Goal: Transaction & Acquisition: Purchase product/service

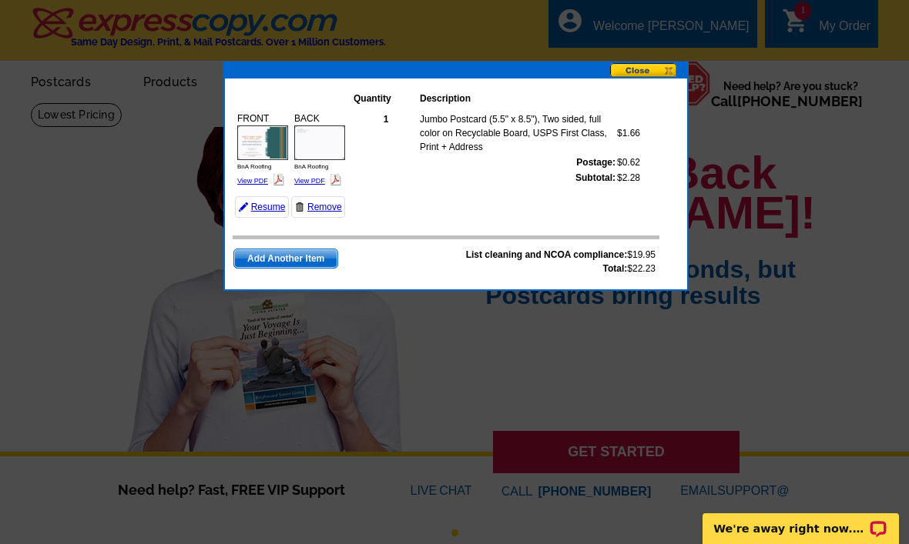
click at [333, 214] on link "Remove" at bounding box center [318, 207] width 54 height 22
click at [655, 72] on button at bounding box center [648, 71] width 77 height 16
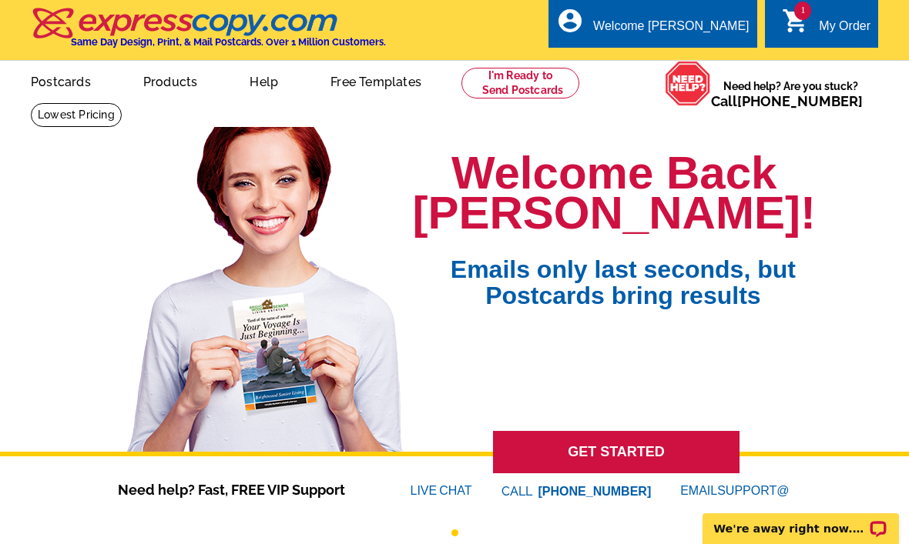
click at [664, 80] on div "picture_in_picture Postcards store_mall_directory Products keyboard_arrow_down …" at bounding box center [454, 94] width 909 height 66
click at [826, 28] on div "My Order" at bounding box center [844, 30] width 52 height 22
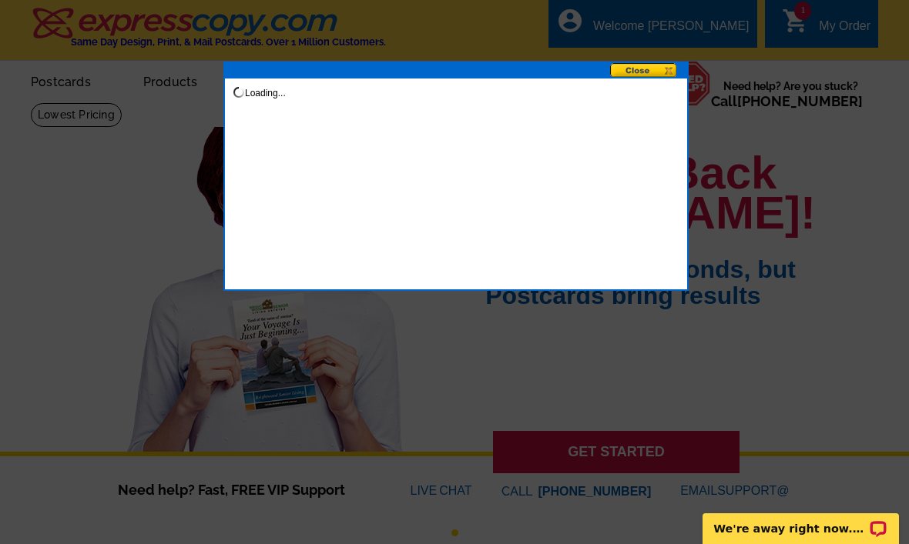
click at [831, 23] on div at bounding box center [454, 272] width 909 height 544
click at [835, 23] on div at bounding box center [454, 272] width 909 height 544
click at [841, 26] on div at bounding box center [454, 272] width 909 height 544
click at [826, 22] on div at bounding box center [454, 272] width 909 height 544
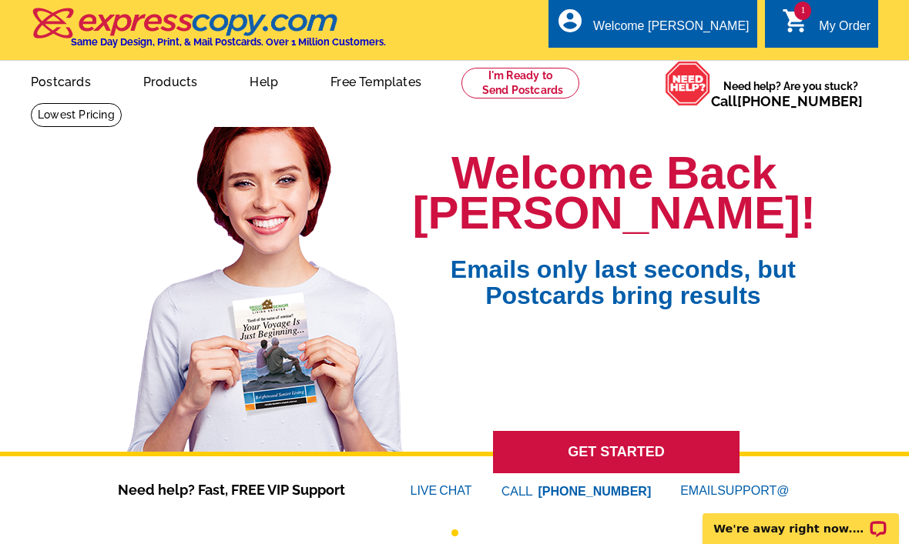
click at [661, 21] on link "1 shopping_cart My Order" at bounding box center [826, 26] width 89 height 19
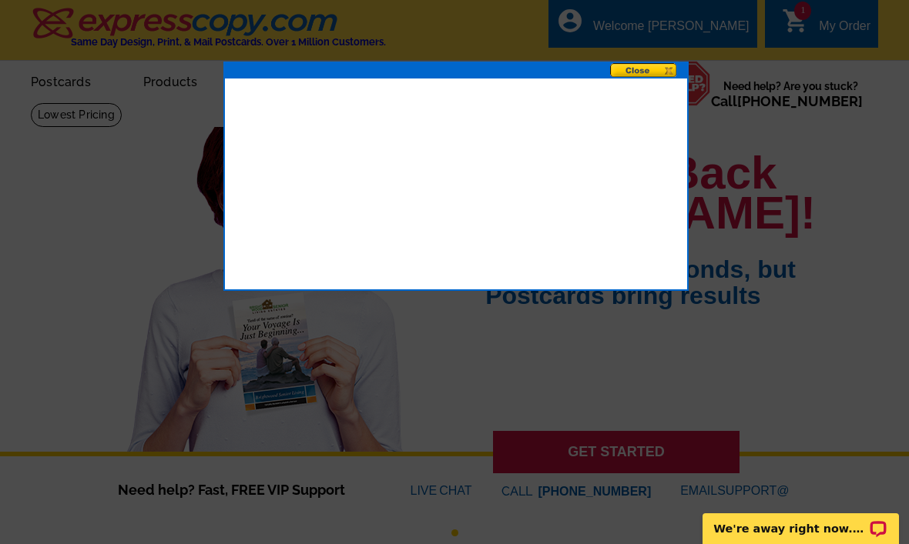
click at [661, 52] on div at bounding box center [454, 272] width 909 height 544
click at [655, 76] on button at bounding box center [648, 71] width 77 height 16
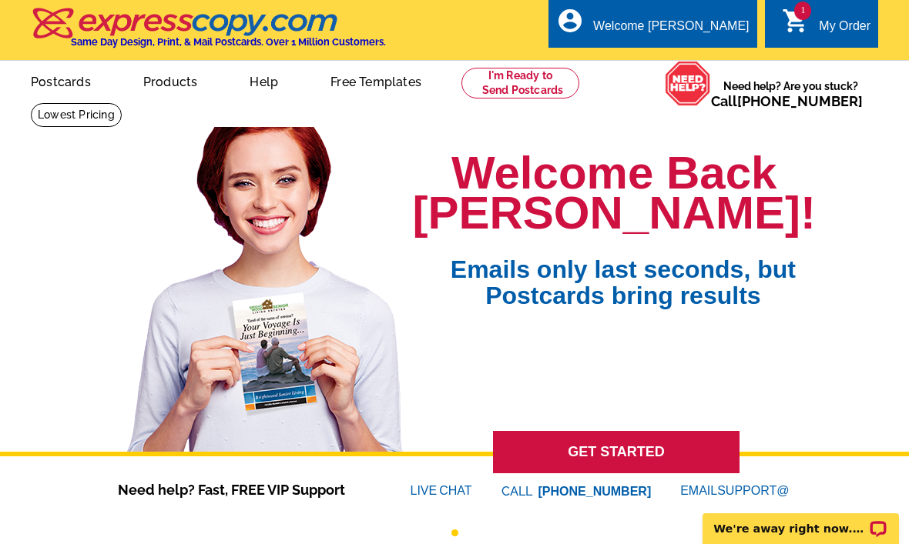
click at [661, 23] on icon "shopping_cart" at bounding box center [796, 21] width 28 height 28
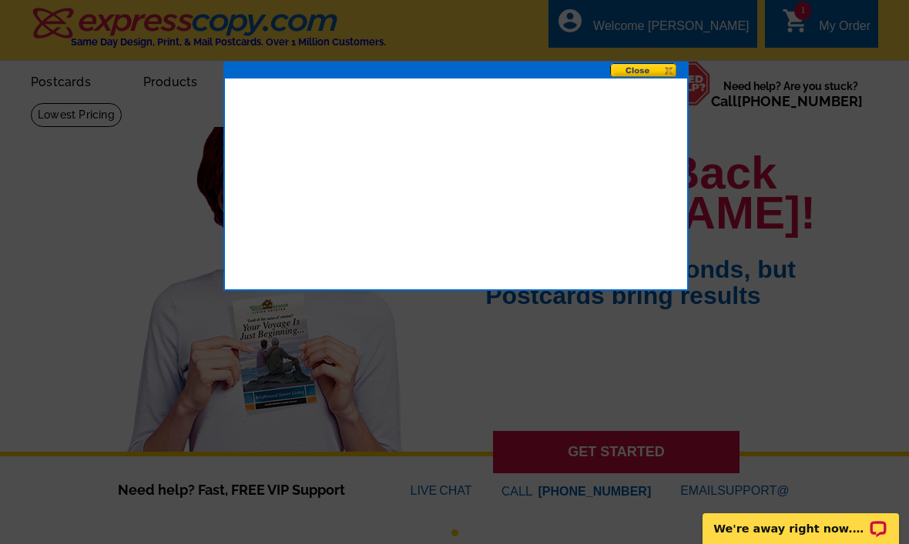
click at [661, 64] on button at bounding box center [648, 71] width 77 height 16
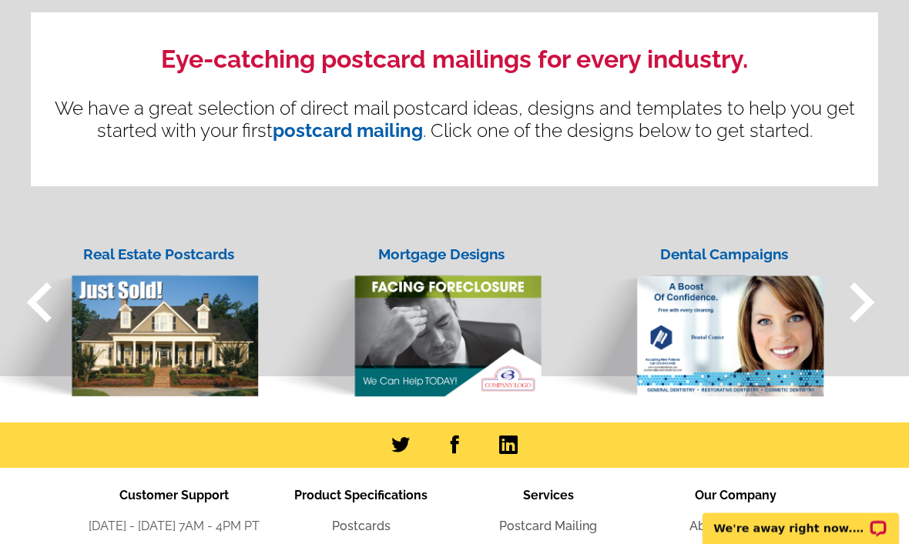
scroll to position [1434, 0]
click at [661, 318] on span "keyboard_arrow_right" at bounding box center [861, 303] width 80 height 80
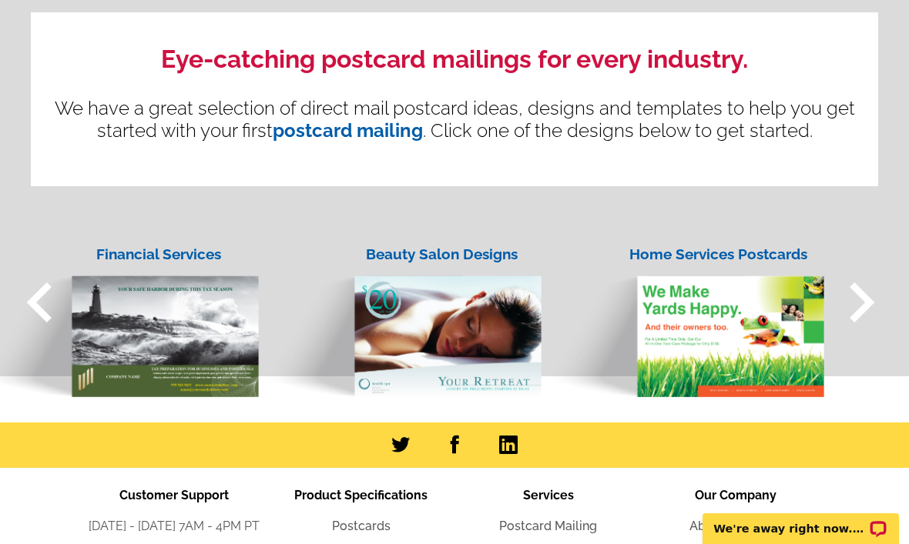
click at [661, 293] on span "keyboard_arrow_right" at bounding box center [861, 303] width 80 height 80
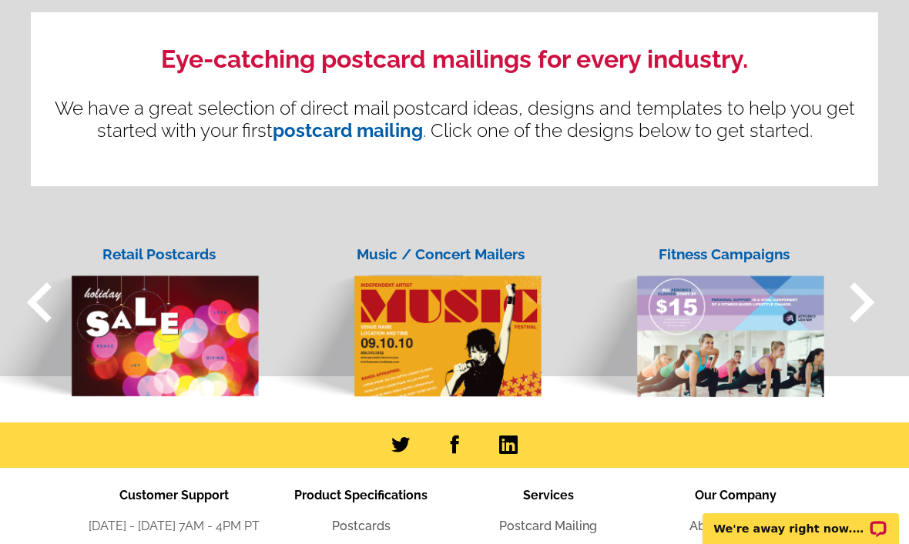
click at [661, 304] on span "keyboard_arrow_right" at bounding box center [861, 303] width 80 height 80
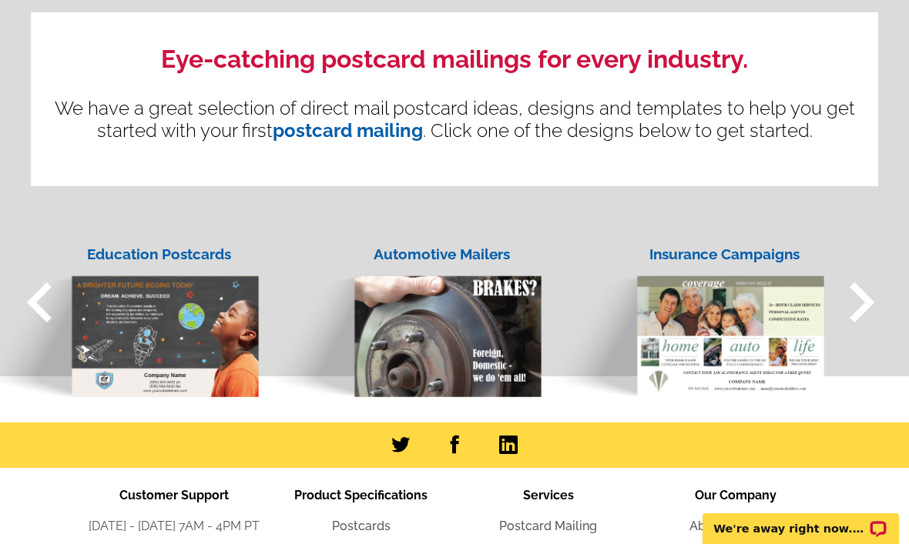
click at [661, 313] on span "keyboard_arrow_right" at bounding box center [861, 303] width 80 height 80
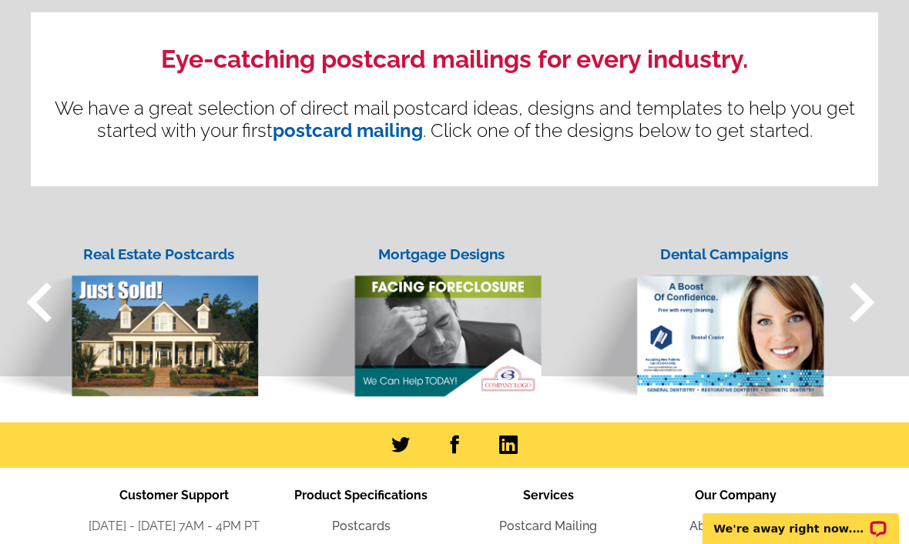
click at [661, 309] on span "keyboard_arrow_right" at bounding box center [861, 303] width 80 height 80
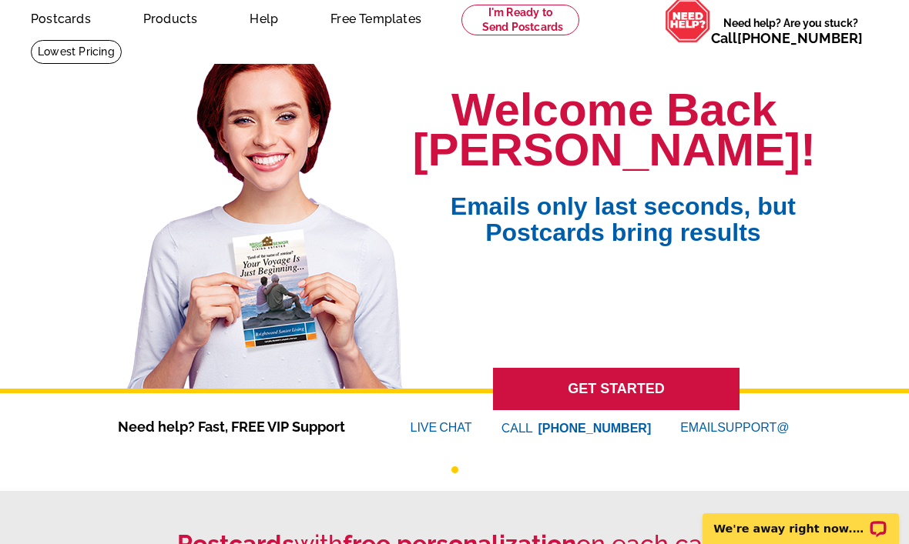
scroll to position [0, 0]
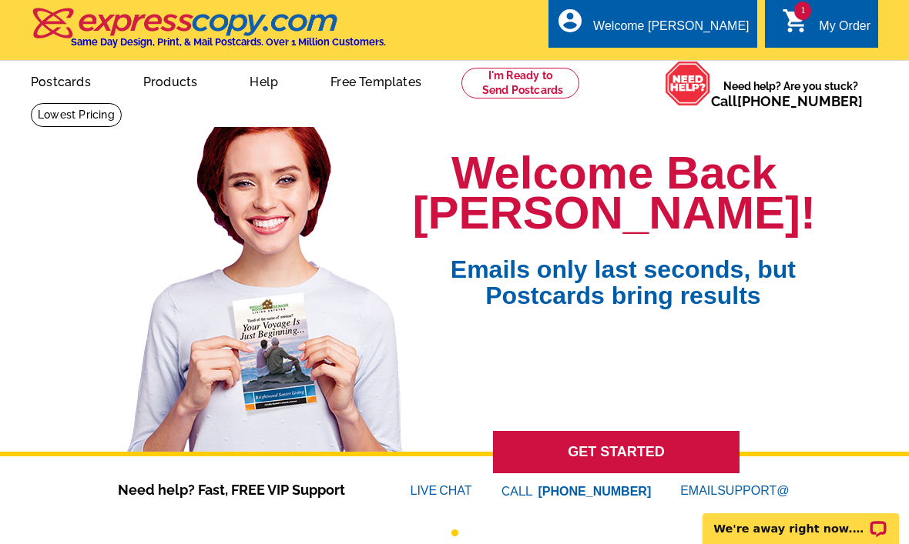
click at [661, 26] on link "1 shopping_cart My Order" at bounding box center [826, 26] width 89 height 19
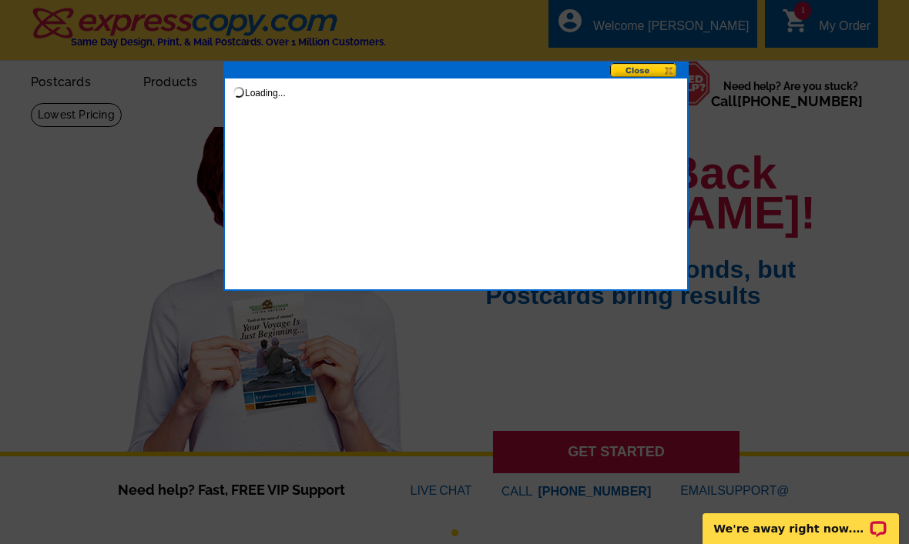
click at [661, 28] on div at bounding box center [454, 272] width 909 height 544
click at [661, 30] on div at bounding box center [454, 272] width 909 height 544
click at [661, 77] on button at bounding box center [648, 71] width 77 height 16
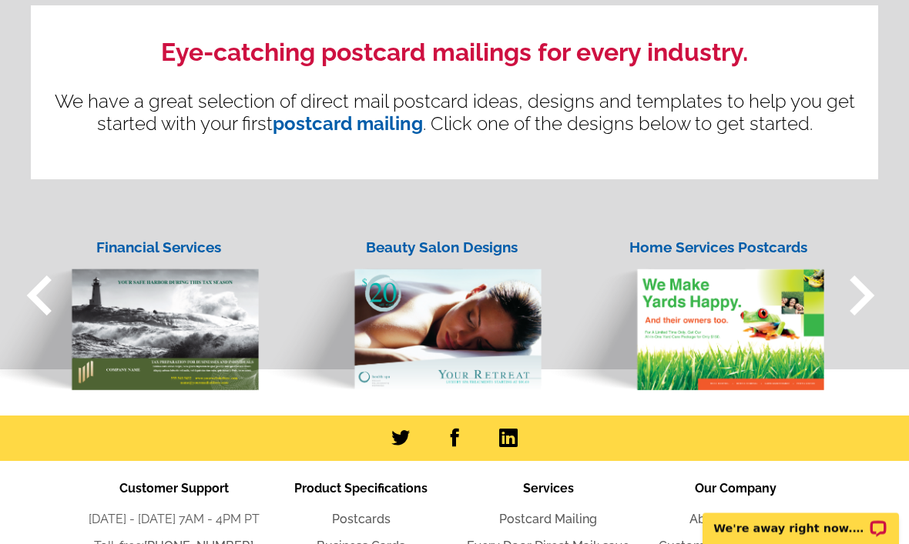
scroll to position [1449, 0]
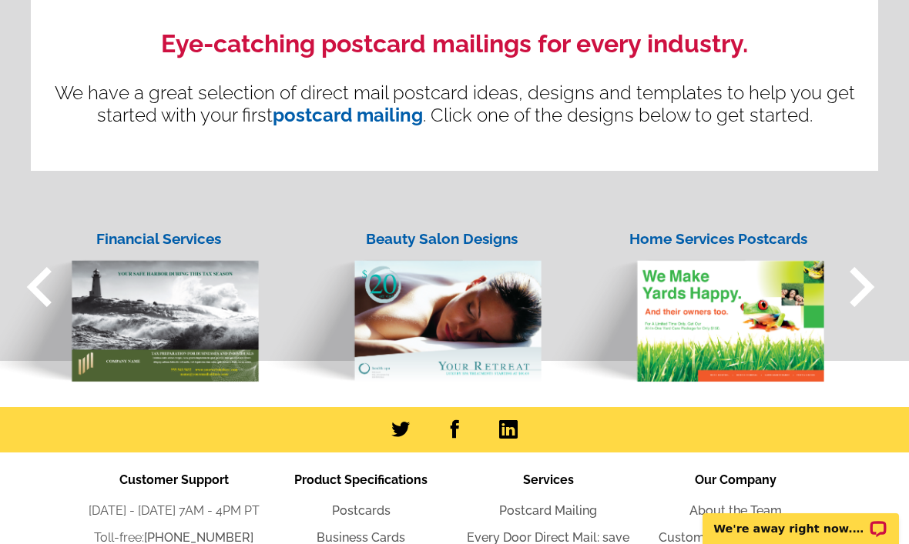
click at [661, 290] on span "keyboard_arrow_right" at bounding box center [861, 287] width 80 height 80
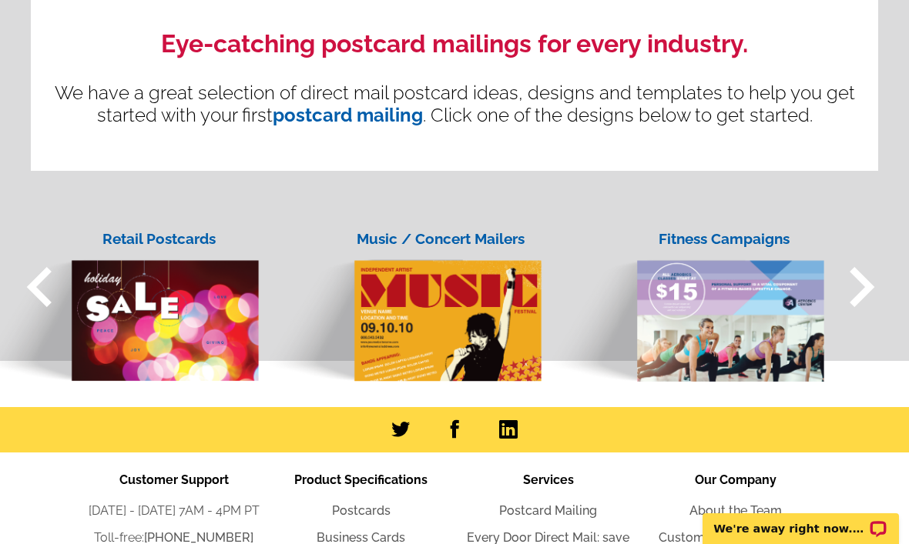
click at [661, 286] on span "keyboard_arrow_right" at bounding box center [861, 287] width 80 height 80
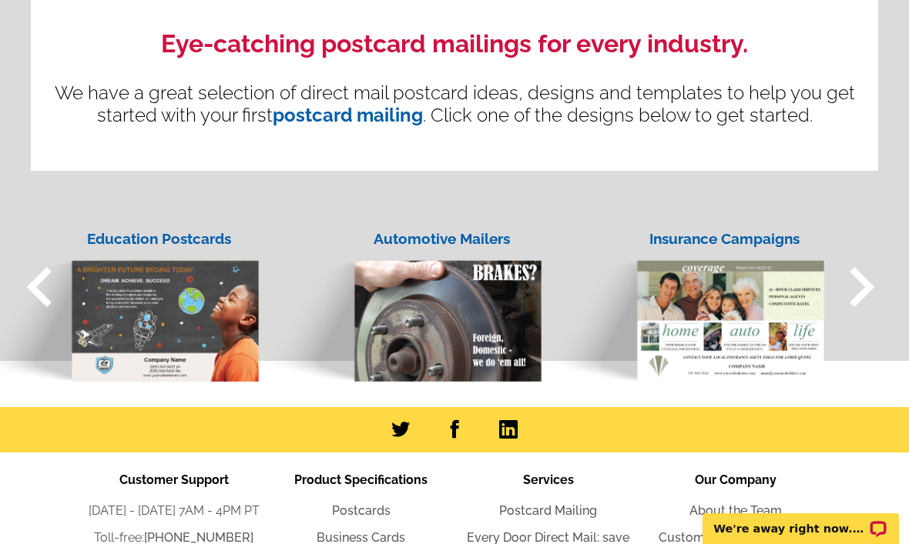
click at [661, 298] on span "keyboard_arrow_right" at bounding box center [861, 287] width 80 height 80
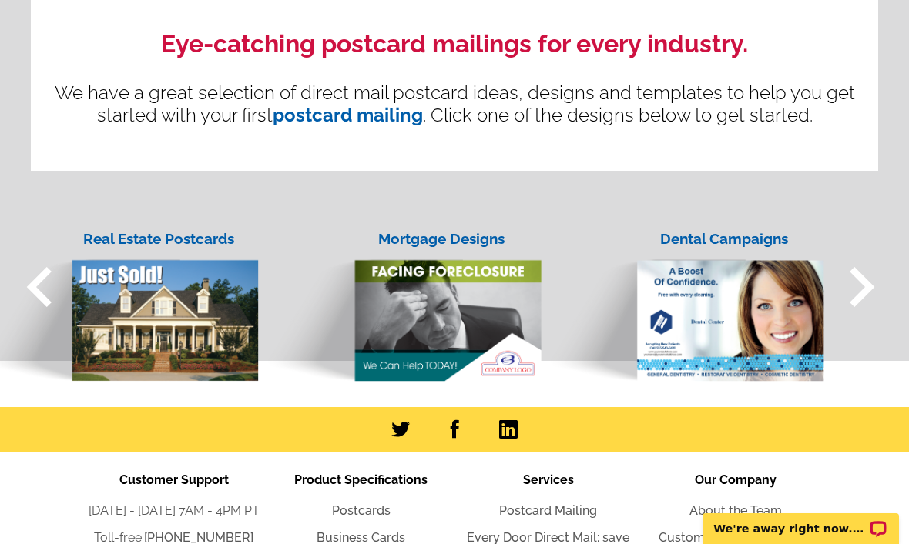
click at [661, 293] on span "keyboard_arrow_right" at bounding box center [861, 287] width 80 height 80
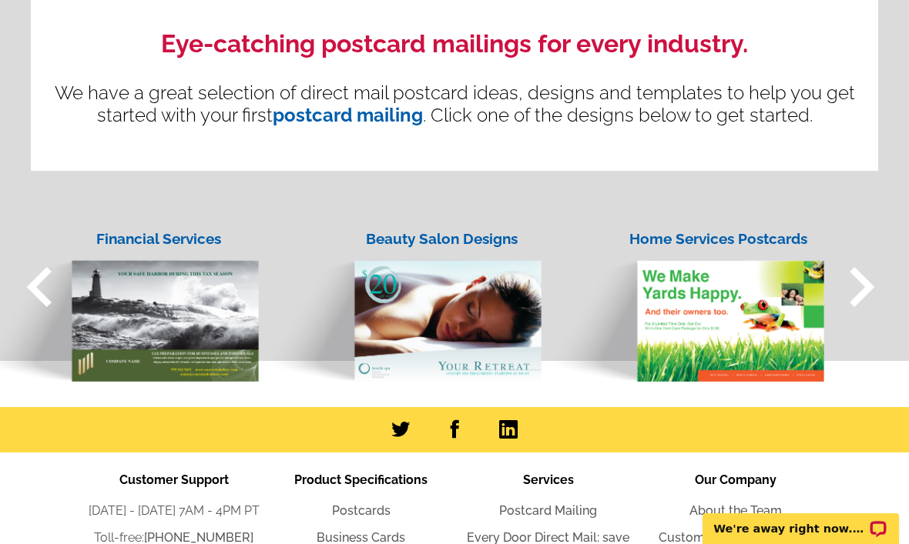
click at [661, 282] on span "keyboard_arrow_right" at bounding box center [861, 287] width 80 height 80
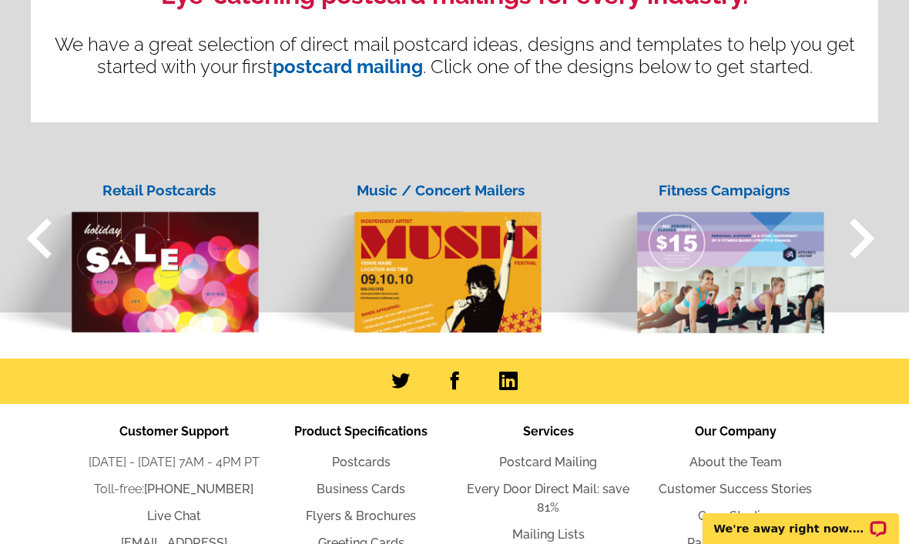
scroll to position [1501, 0]
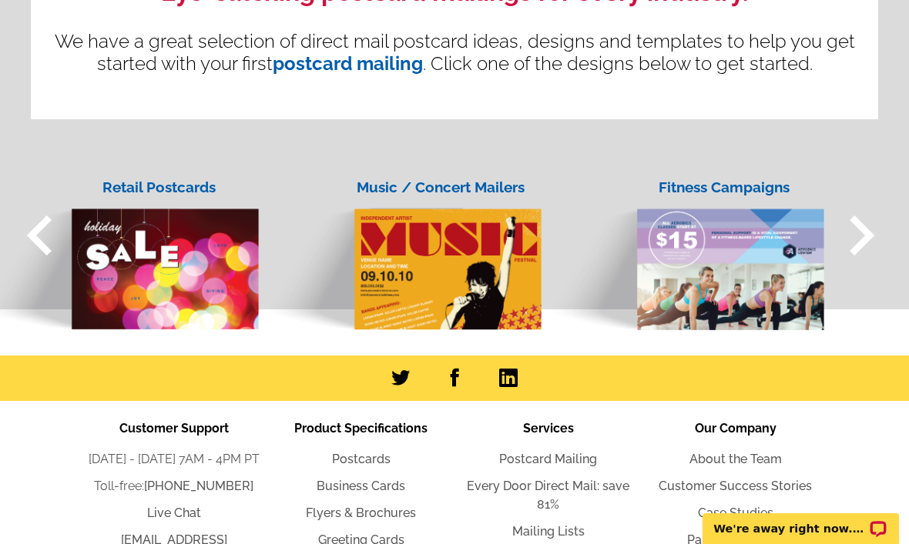
click at [179, 240] on img at bounding box center [118, 255] width 283 height 152
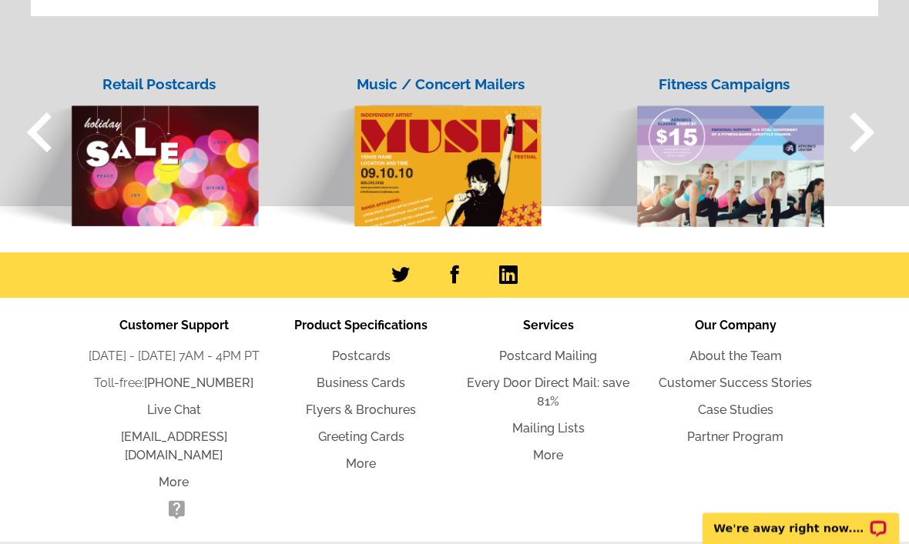
scroll to position [1585, 0]
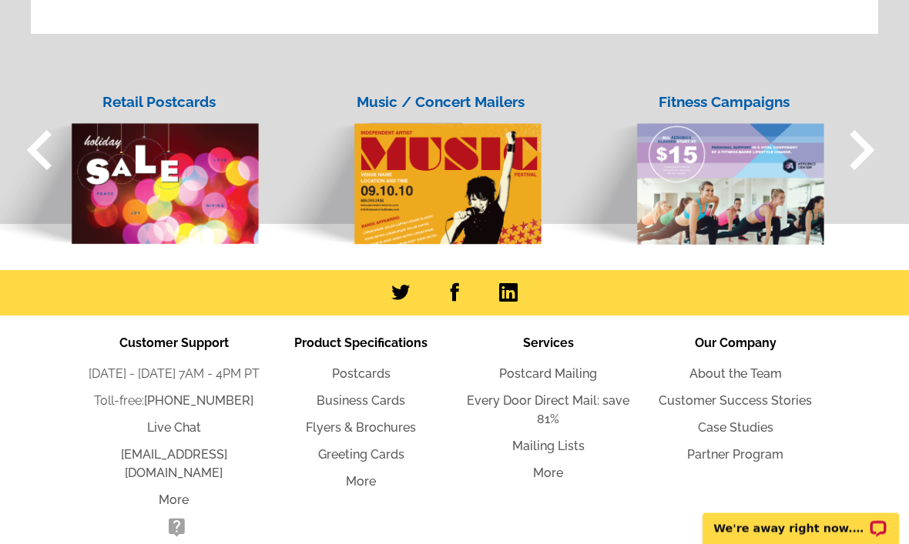
click at [134, 105] on div "Retail Postcards" at bounding box center [158, 103] width 177 height 22
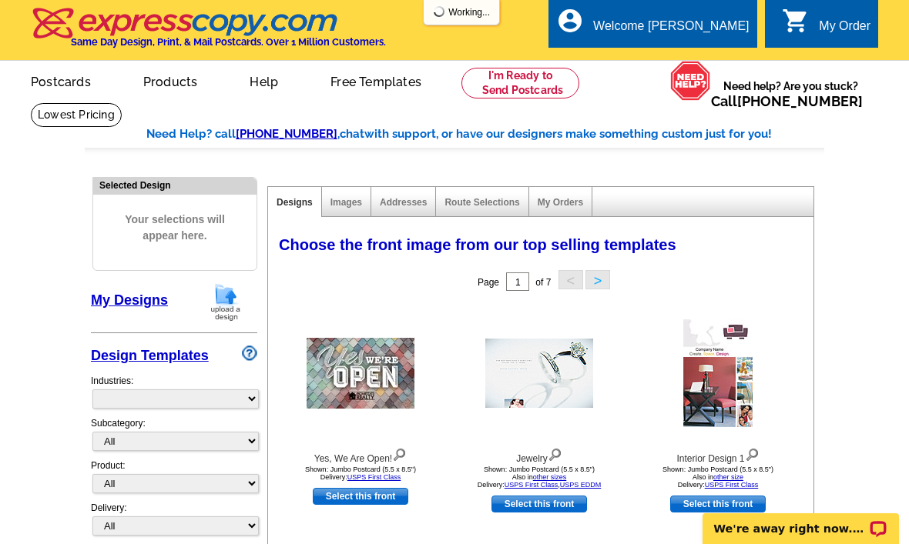
scroll to position [25, 0]
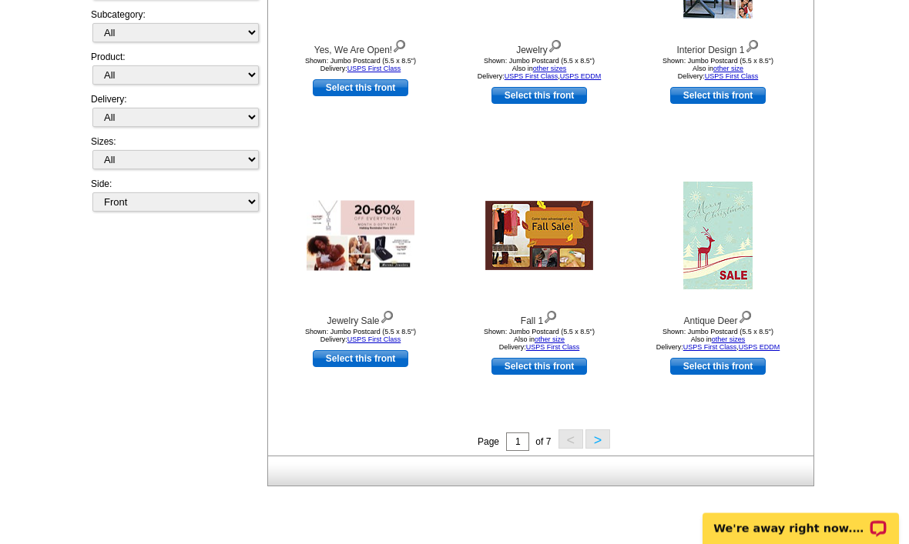
select select "811"
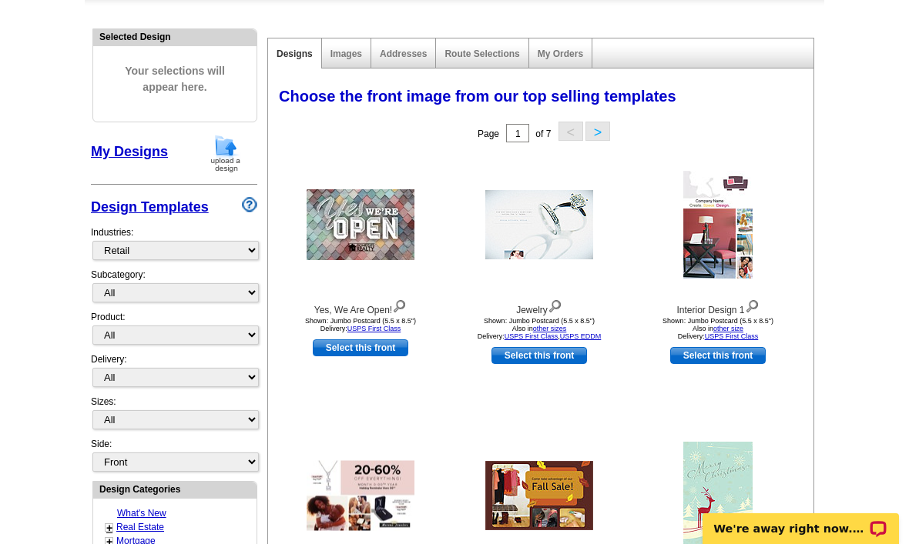
scroll to position [149, 0]
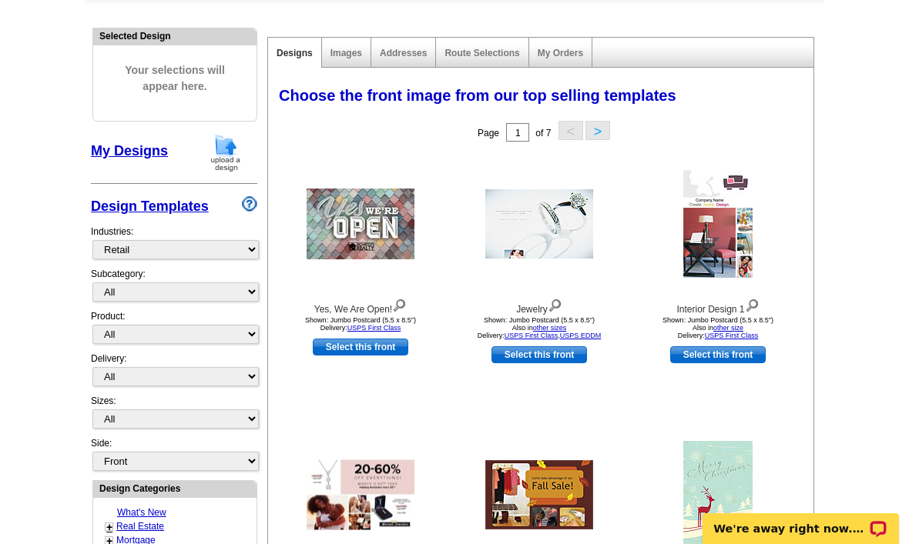
click at [609, 131] on button ">" at bounding box center [597, 130] width 25 height 19
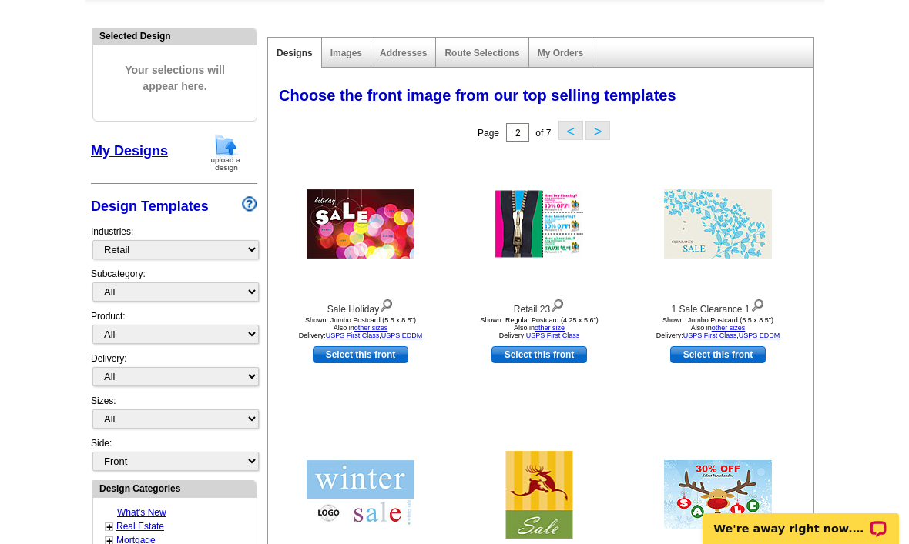
click at [604, 126] on button ">" at bounding box center [597, 130] width 25 height 19
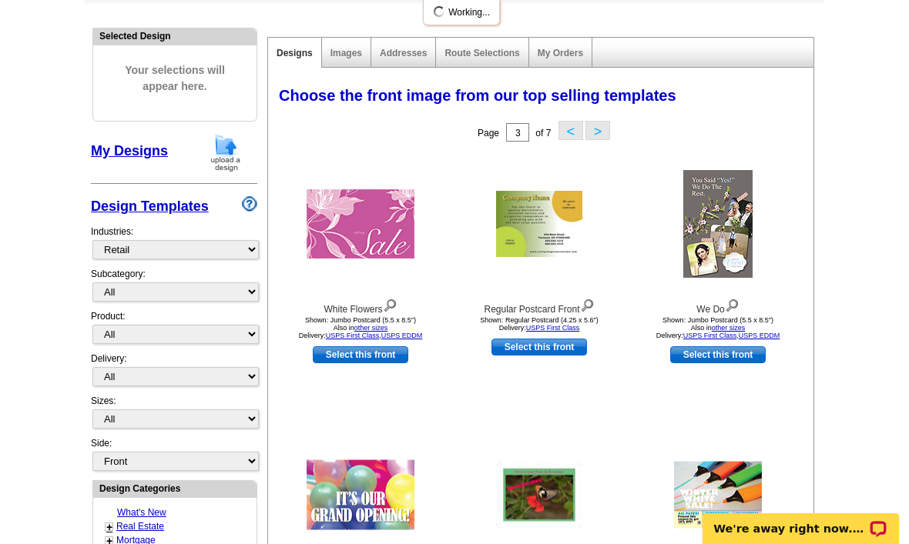
click at [577, 122] on button "<" at bounding box center [570, 130] width 25 height 19
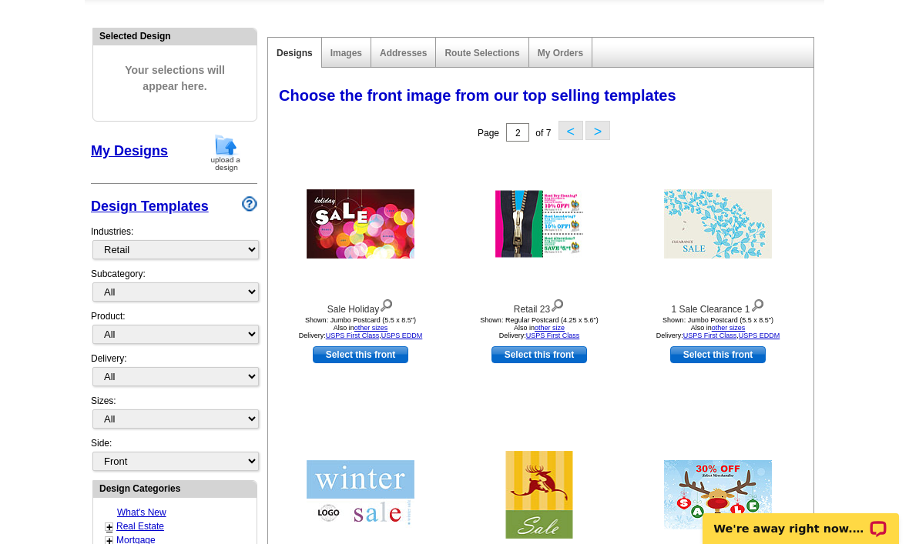
click at [579, 125] on button "<" at bounding box center [570, 130] width 25 height 19
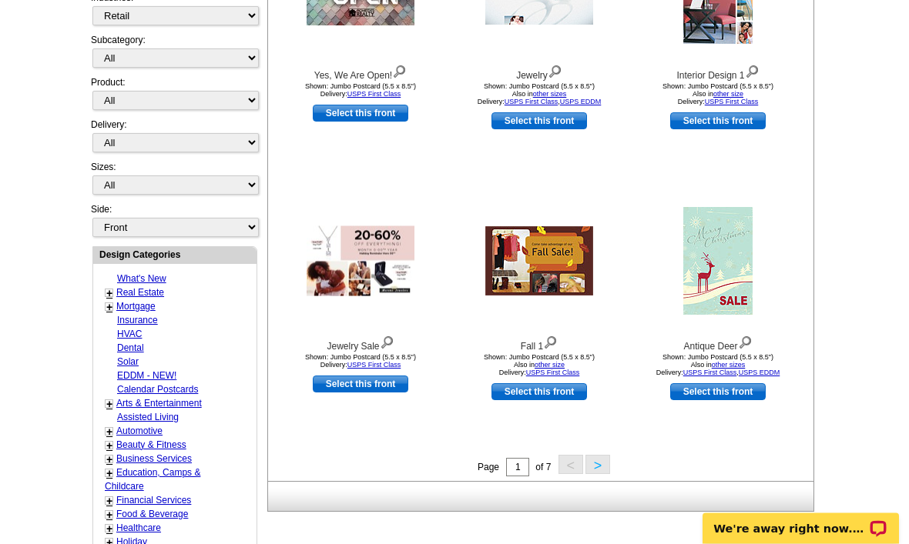
scroll to position [385, 0]
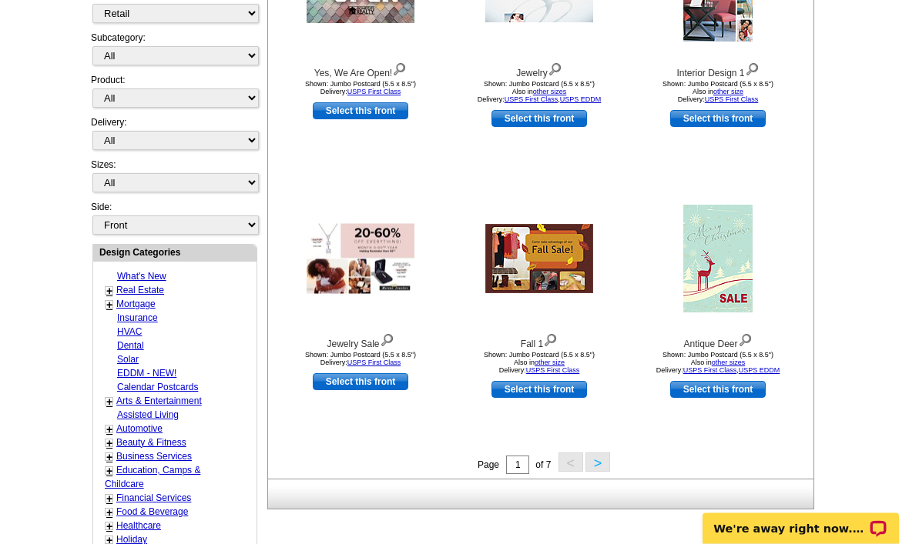
click at [609, 450] on div "Fall 1 Shown: Jumbo Postcard (5.5 x 8.5") Also in other size Delivery: USPS Fir…" at bounding box center [539, 317] width 179 height 271
click at [609, 462] on button ">" at bounding box center [597, 463] width 25 height 19
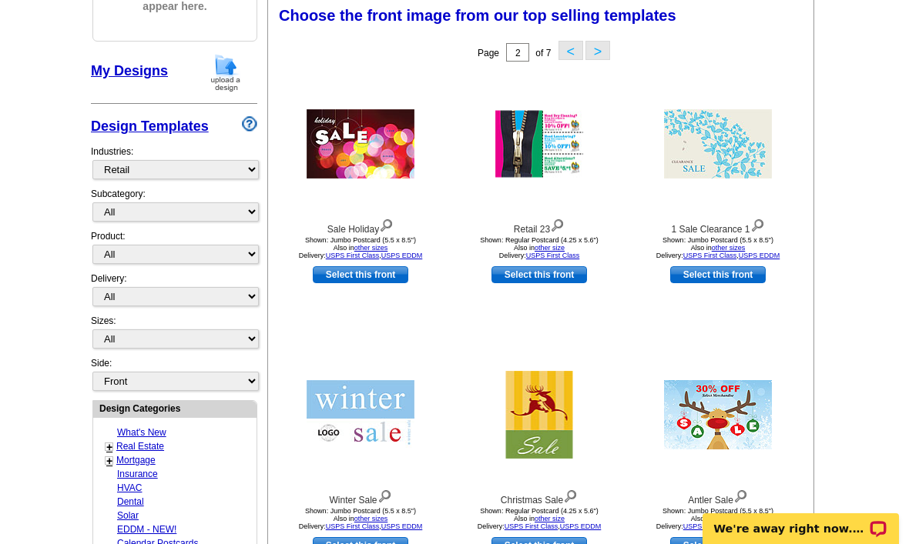
scroll to position [226, 0]
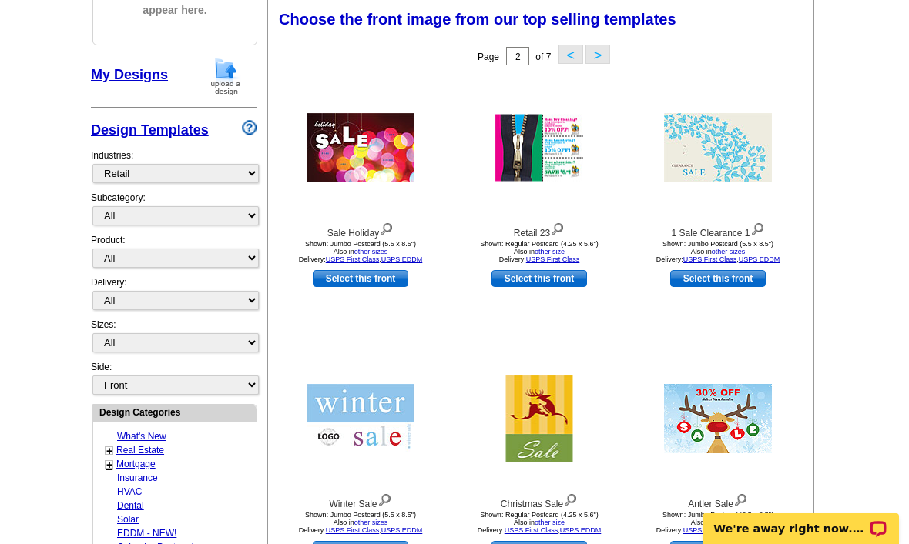
click at [595, 53] on button ">" at bounding box center [597, 54] width 25 height 19
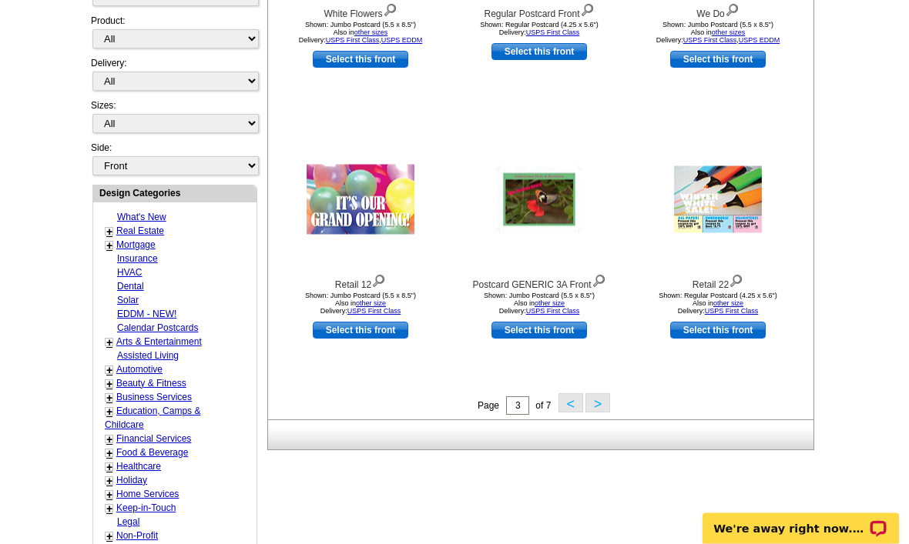
scroll to position [446, 0]
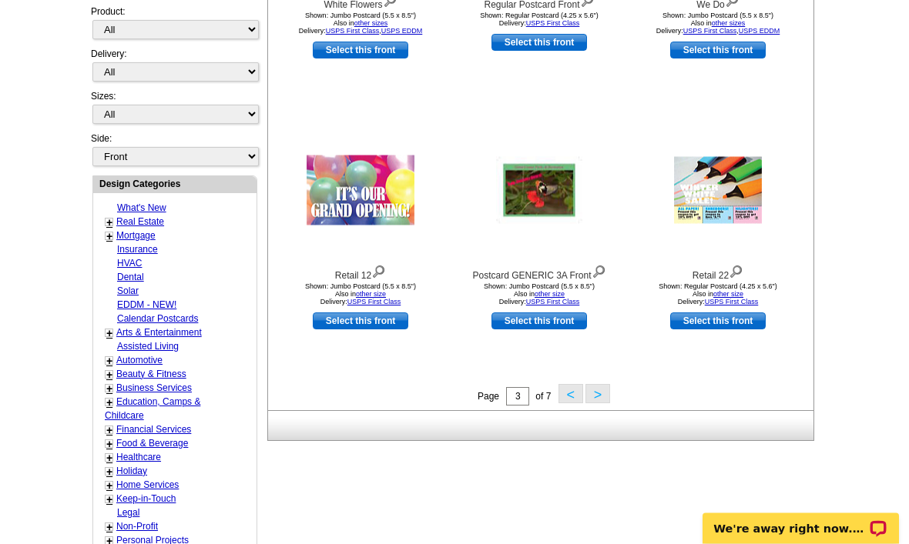
click at [608, 388] on button ">" at bounding box center [597, 394] width 25 height 19
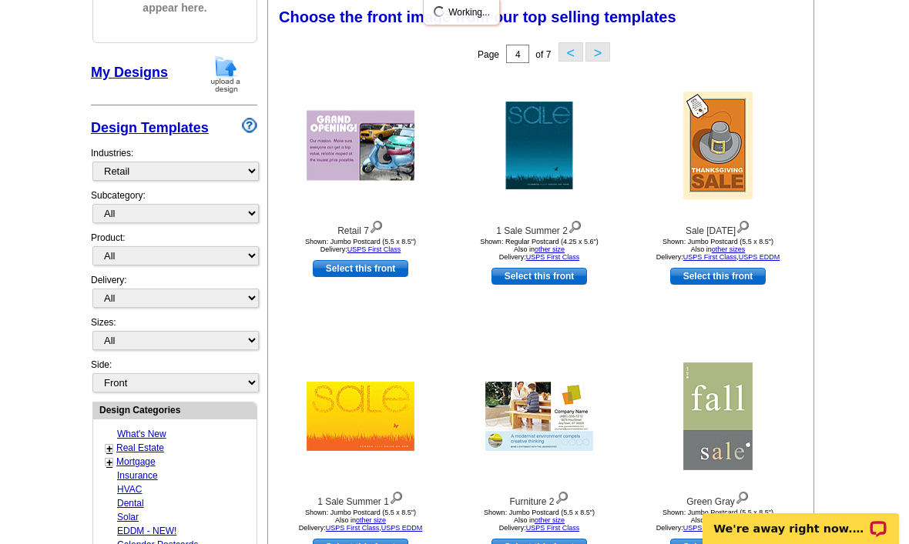
scroll to position [226, 0]
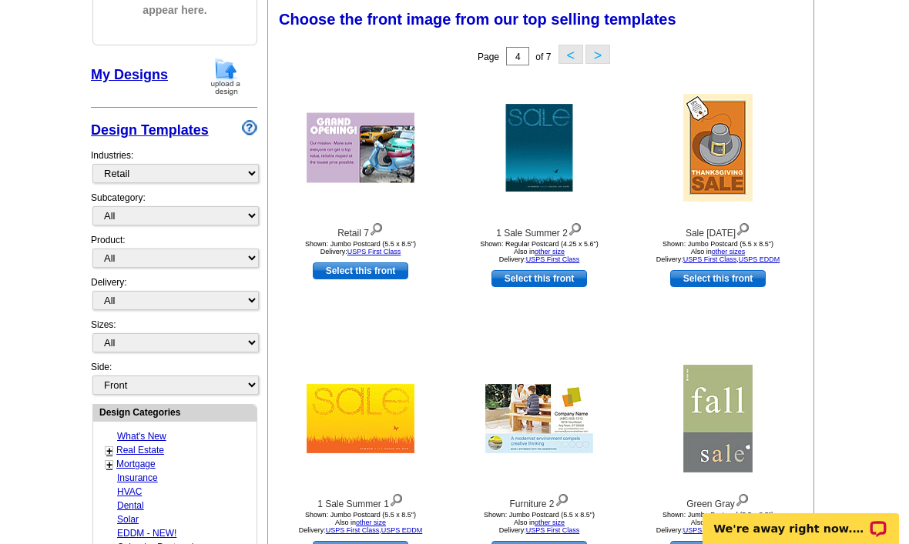
click at [549, 54] on span "of 7" at bounding box center [542, 57] width 15 height 11
click at [564, 52] on button "<" at bounding box center [570, 54] width 25 height 19
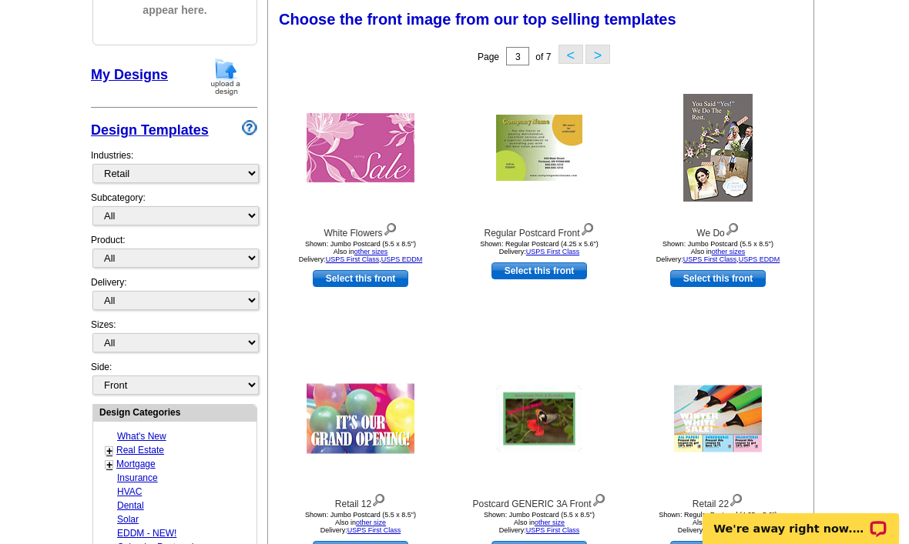
click at [561, 52] on button "<" at bounding box center [570, 54] width 25 height 19
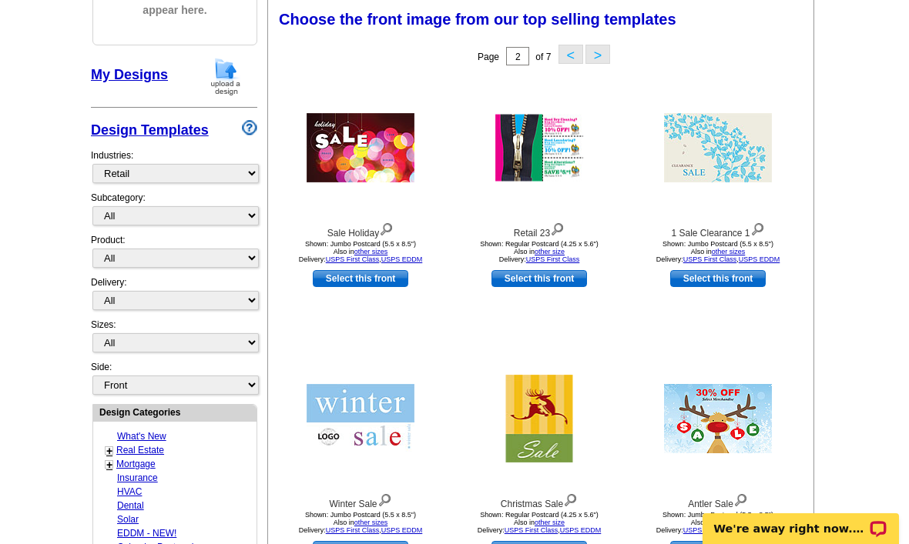
click at [542, 51] on div "Page 2 of 7 < >" at bounding box center [543, 56] width 545 height 31
click at [574, 53] on button "<" at bounding box center [570, 54] width 25 height 19
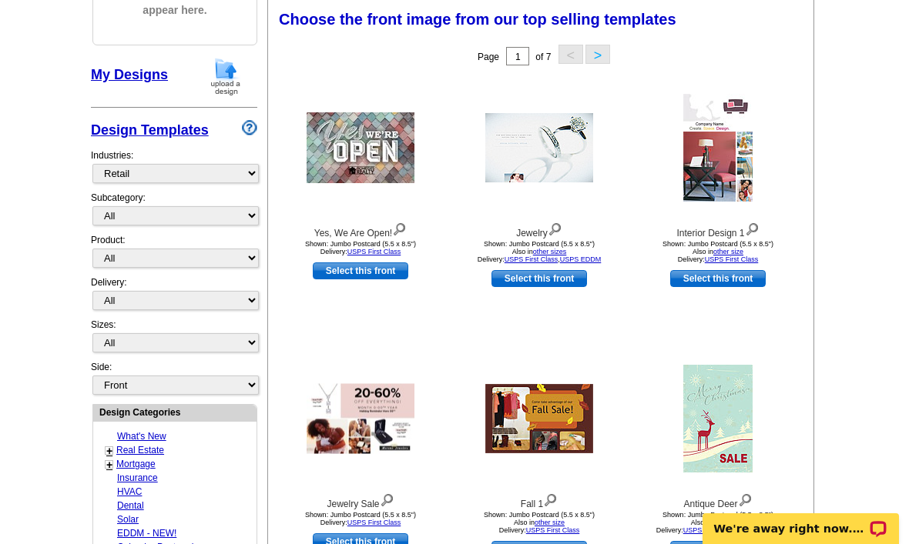
click at [374, 290] on div "Yes, We Are Open! Shown: Jumbo Postcard (5.5 x 8.5") Delivery: USPS First Class…" at bounding box center [360, 206] width 179 height 271
click at [389, 278] on link "Select this front" at bounding box center [360, 271] width 95 height 17
select select "2"
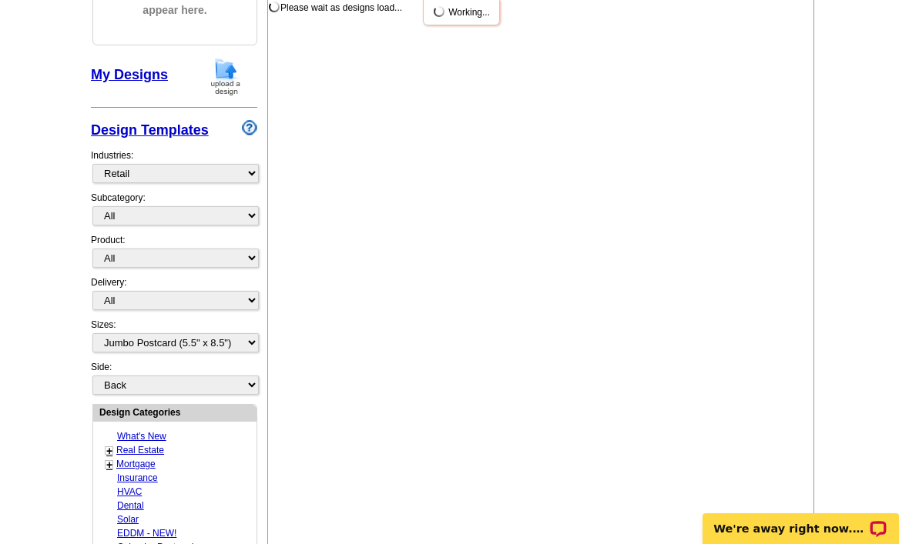
scroll to position [0, 0]
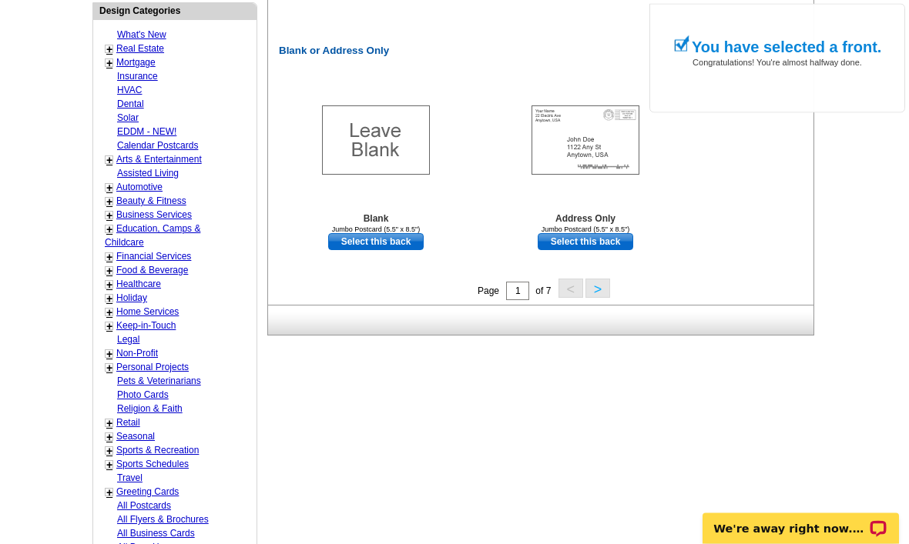
click at [621, 236] on link "Select this back" at bounding box center [584, 242] width 95 height 17
select select "front"
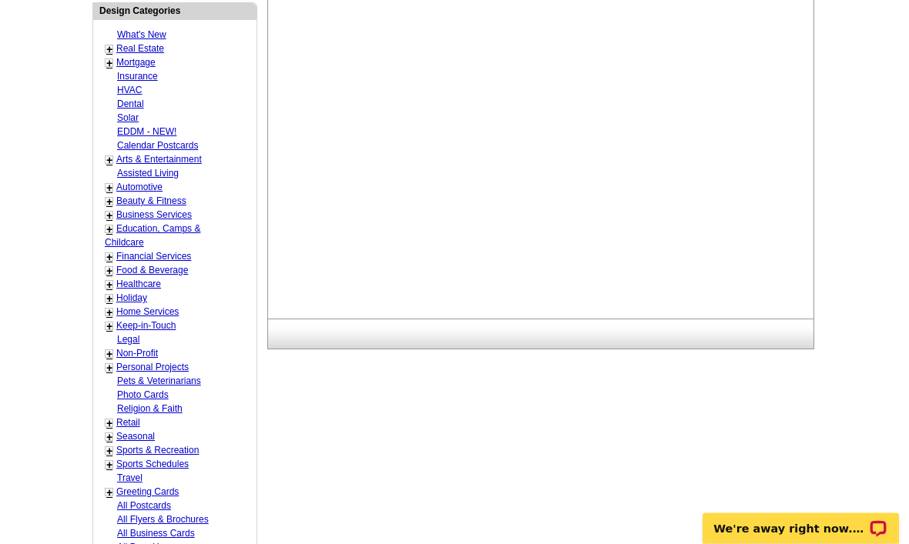
scroll to position [794, 0]
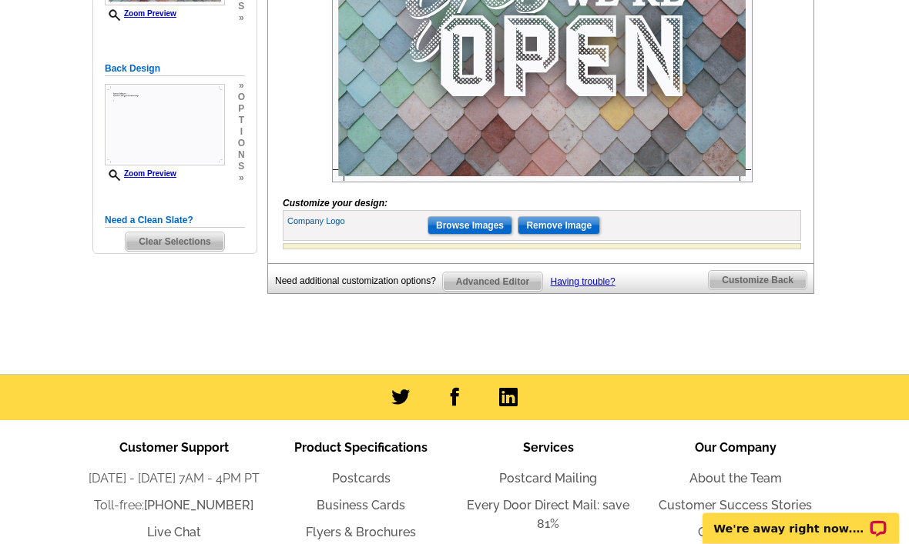
click at [457, 236] on input "Browse Images" at bounding box center [469, 226] width 85 height 18
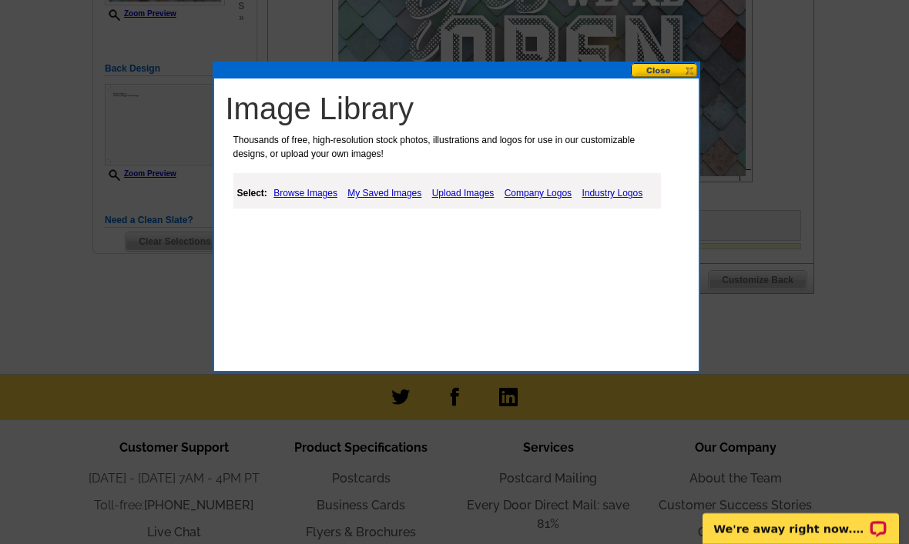
click at [361, 189] on link "My Saved Images" at bounding box center [384, 193] width 82 height 18
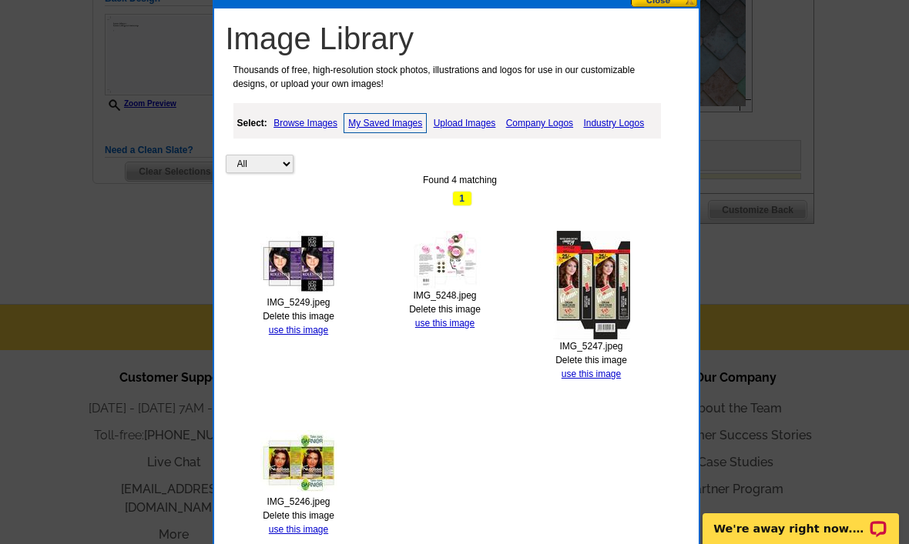
click at [324, 528] on link "use this image" at bounding box center [298, 529] width 59 height 11
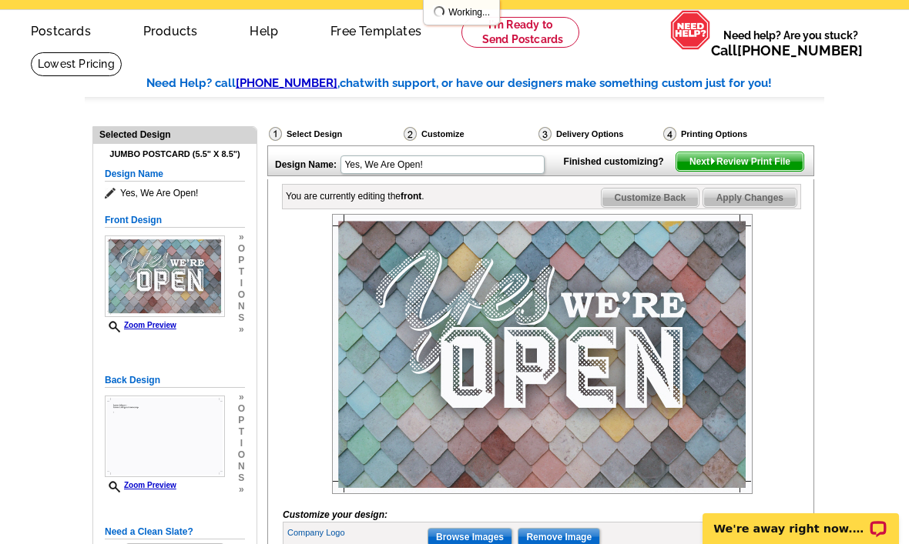
scroll to position [52, 0]
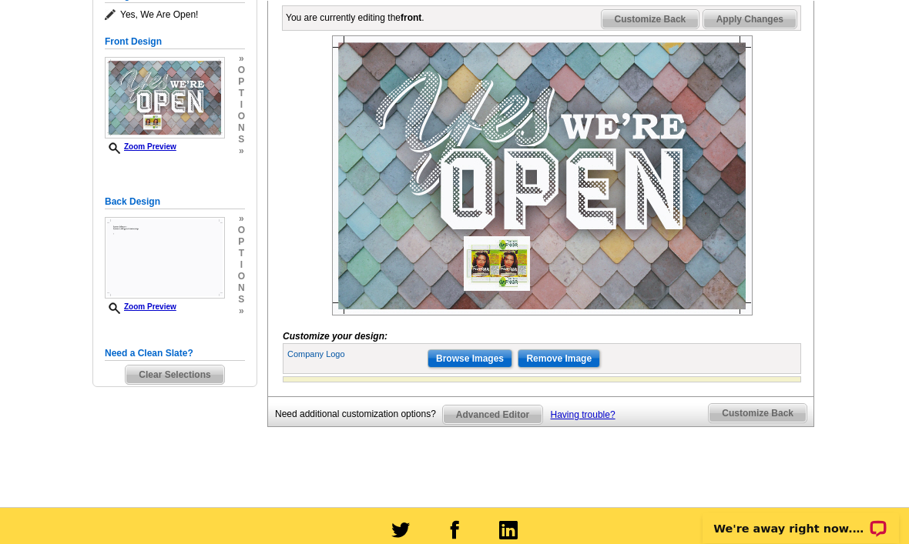
click at [670, 29] on span "Customize Back" at bounding box center [650, 20] width 98 height 18
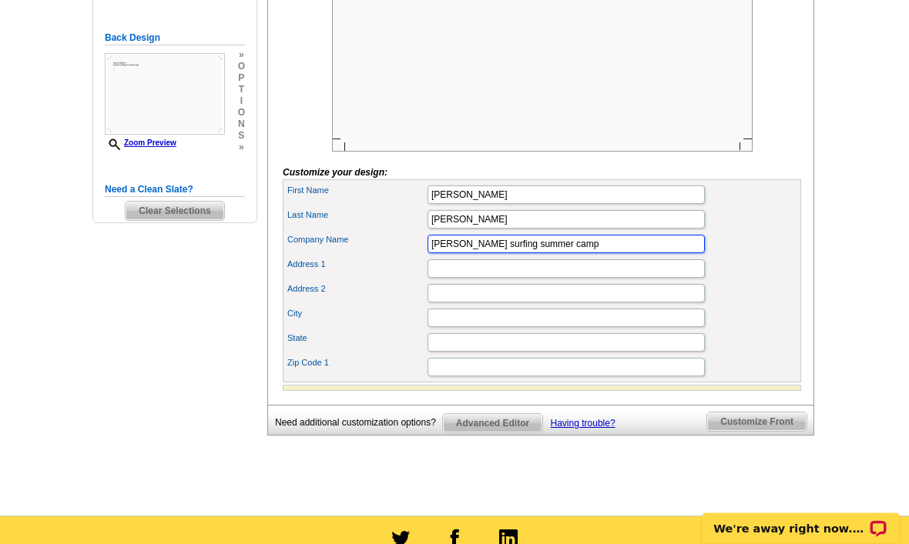
click at [635, 254] on input "Lance surfing summer camp" at bounding box center [565, 245] width 277 height 18
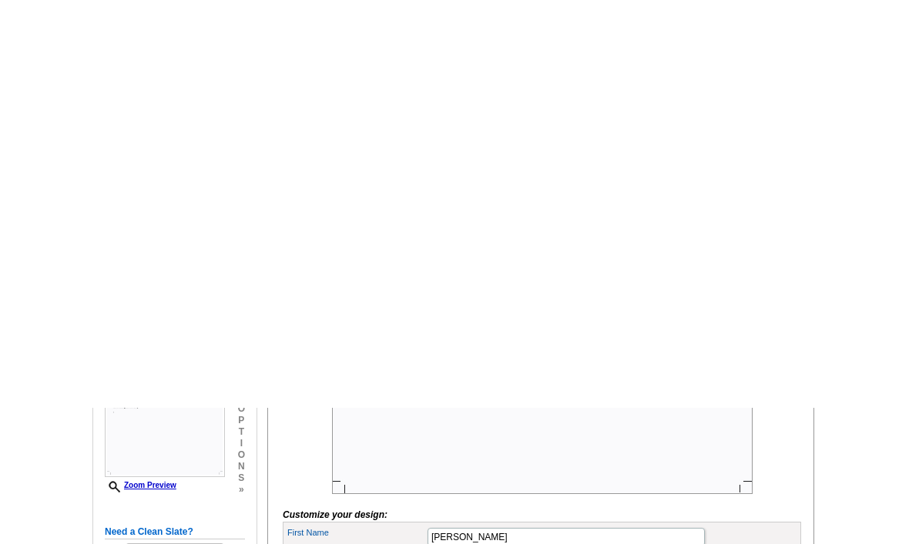
scroll to position [487, 0]
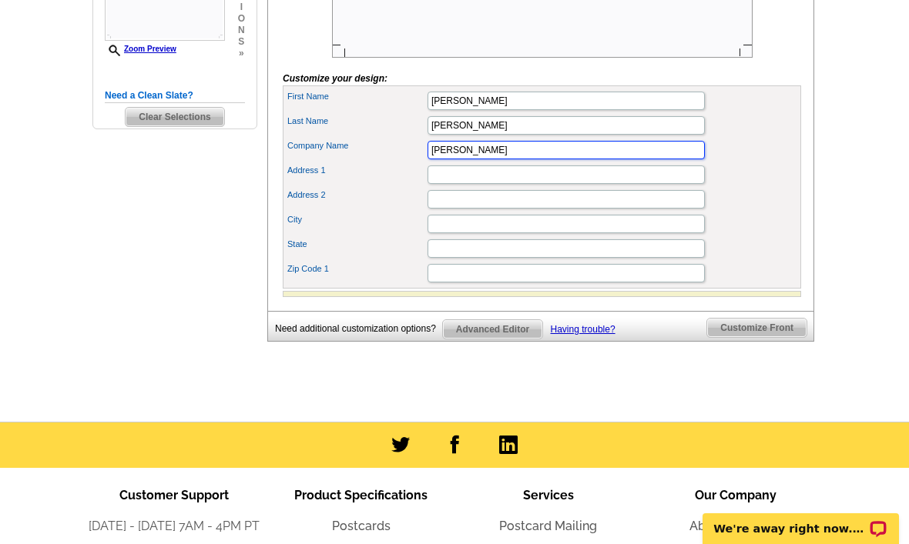
click at [650, 159] on input "[PERSON_NAME]" at bounding box center [565, 150] width 277 height 18
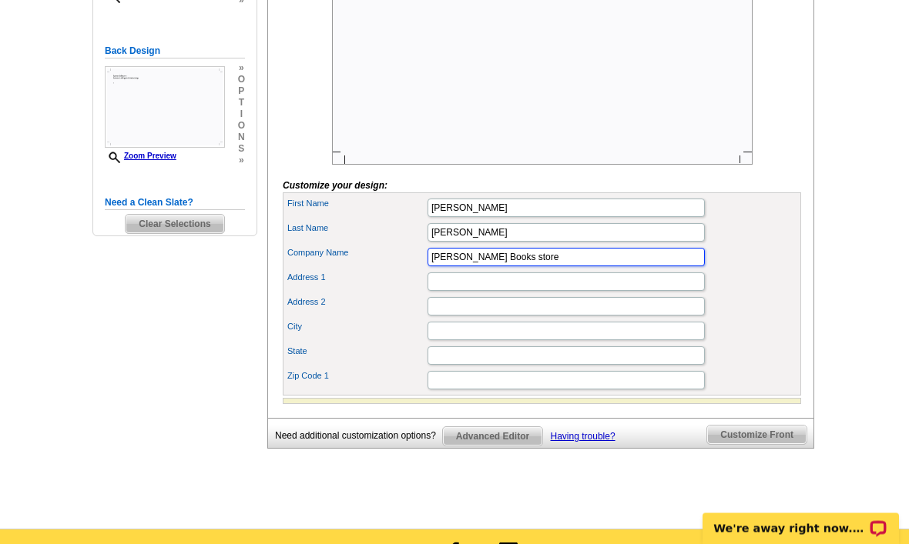
type input "Lance Books store"
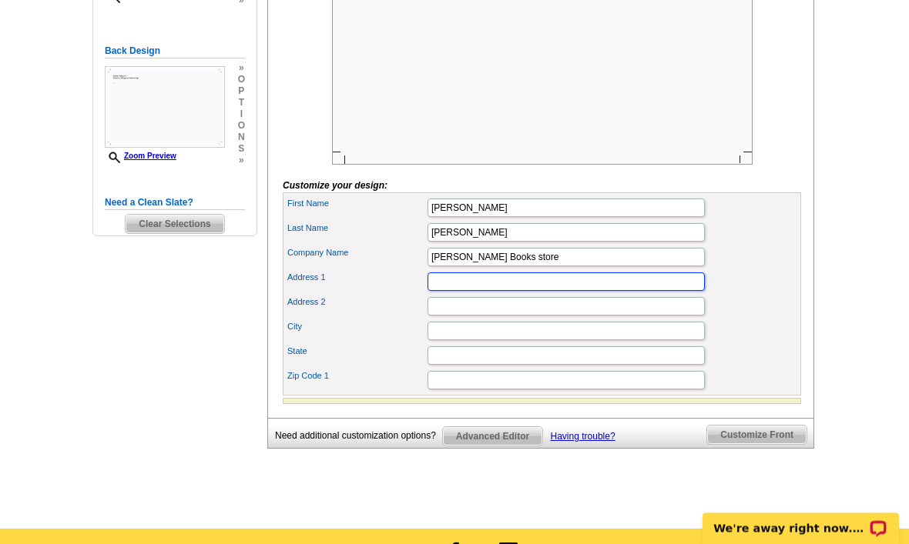
click at [624, 292] on input "Address 1" at bounding box center [565, 282] width 277 height 18
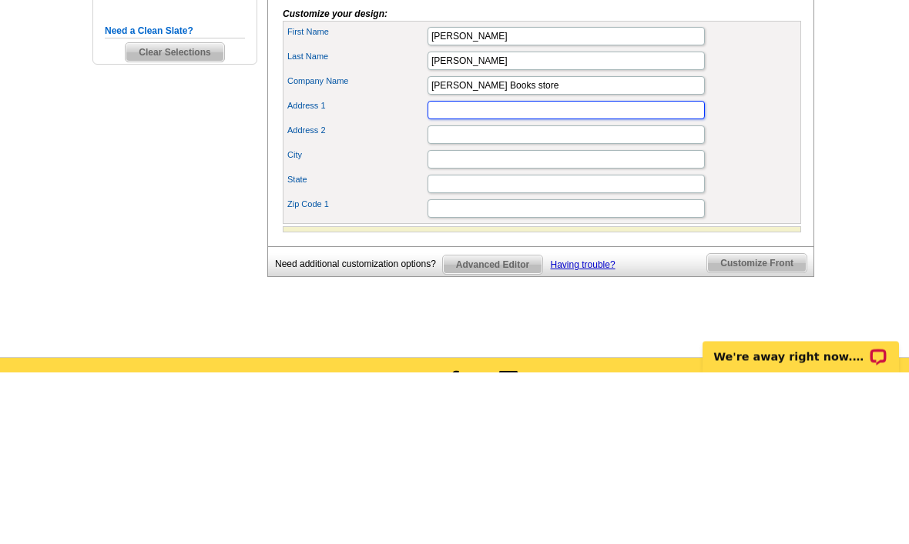
scroll to position [0, 0]
type input "4020 Clearwater Rd"
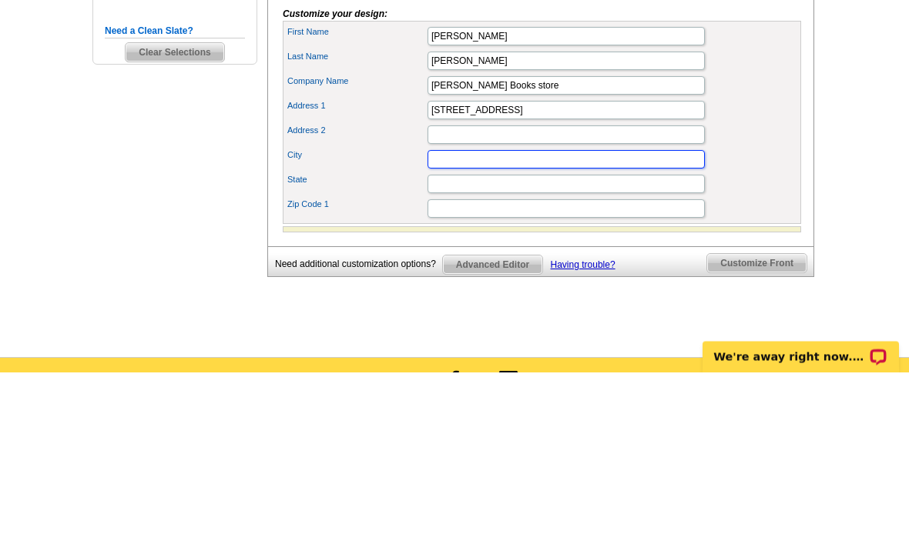
type input "Saint Cloud"
type input "MN"
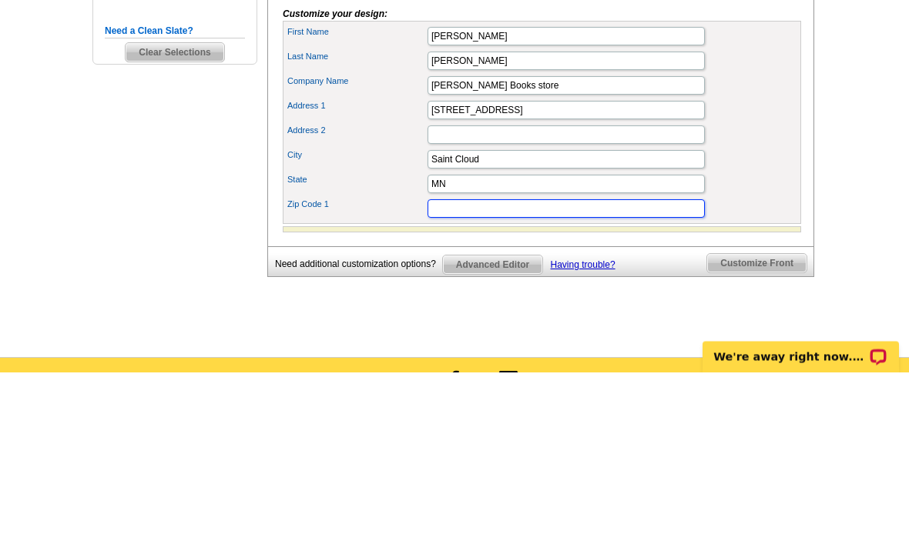
type input "56301"
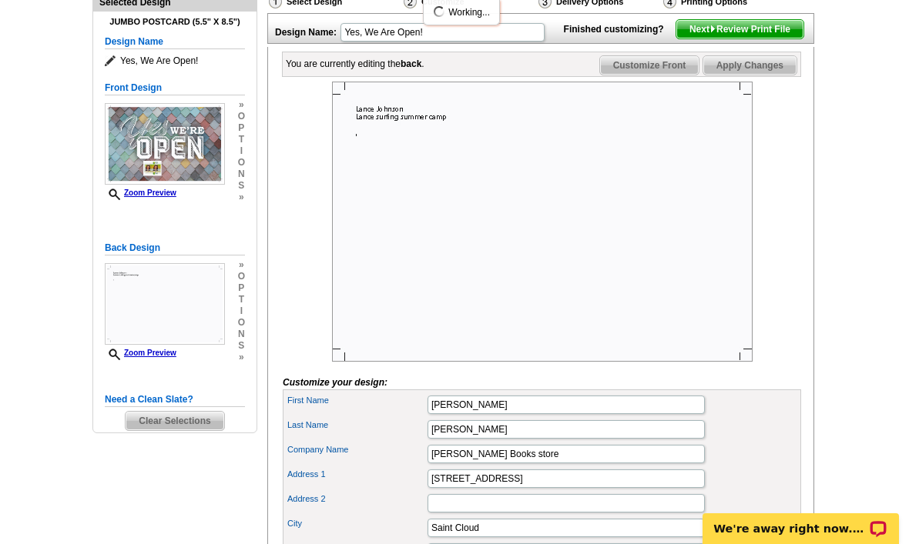
scroll to position [169, 0]
